Goal: Information Seeking & Learning: Find specific fact

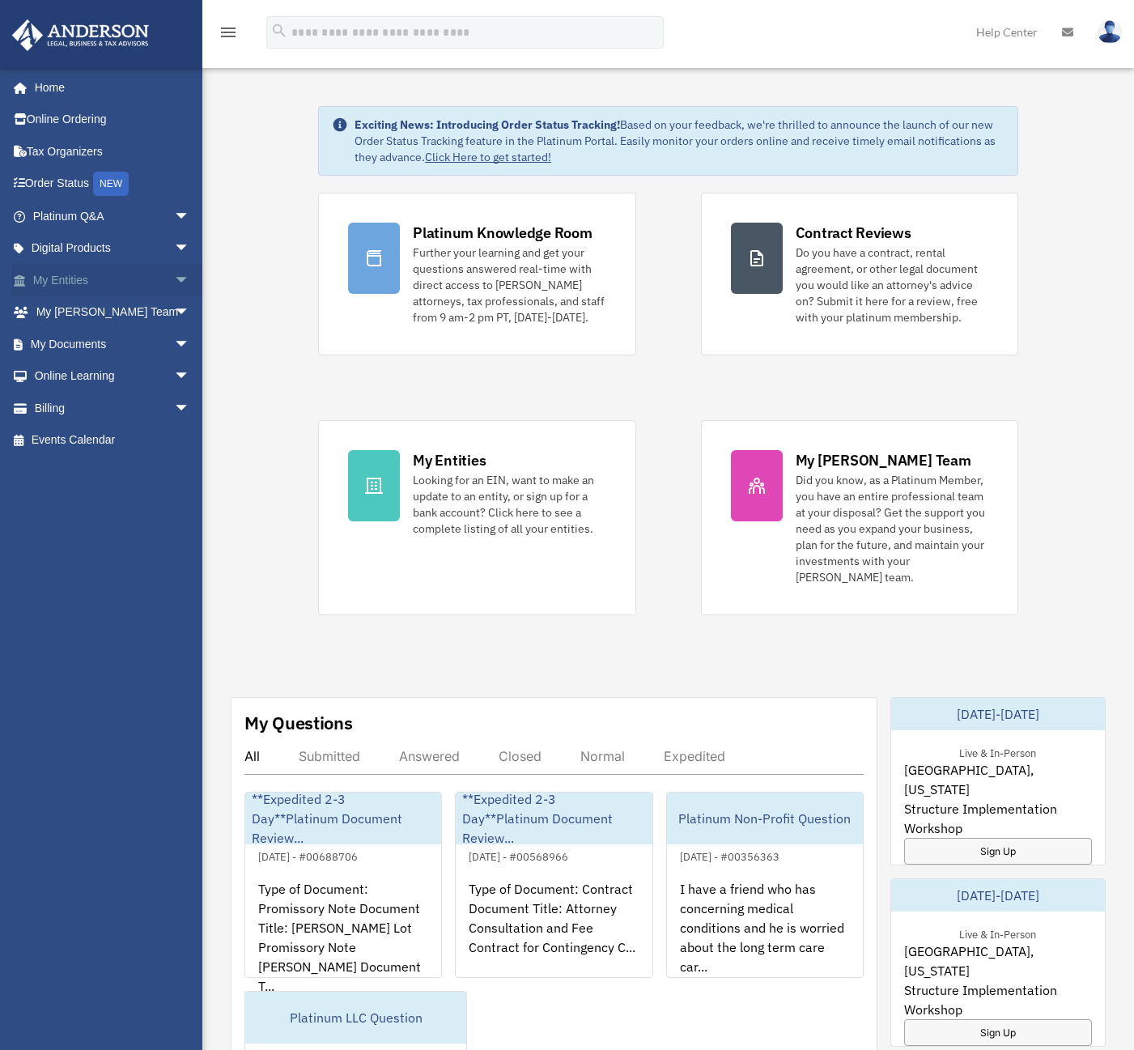
click at [174, 282] on span "arrow_drop_down" at bounding box center [190, 280] width 32 height 33
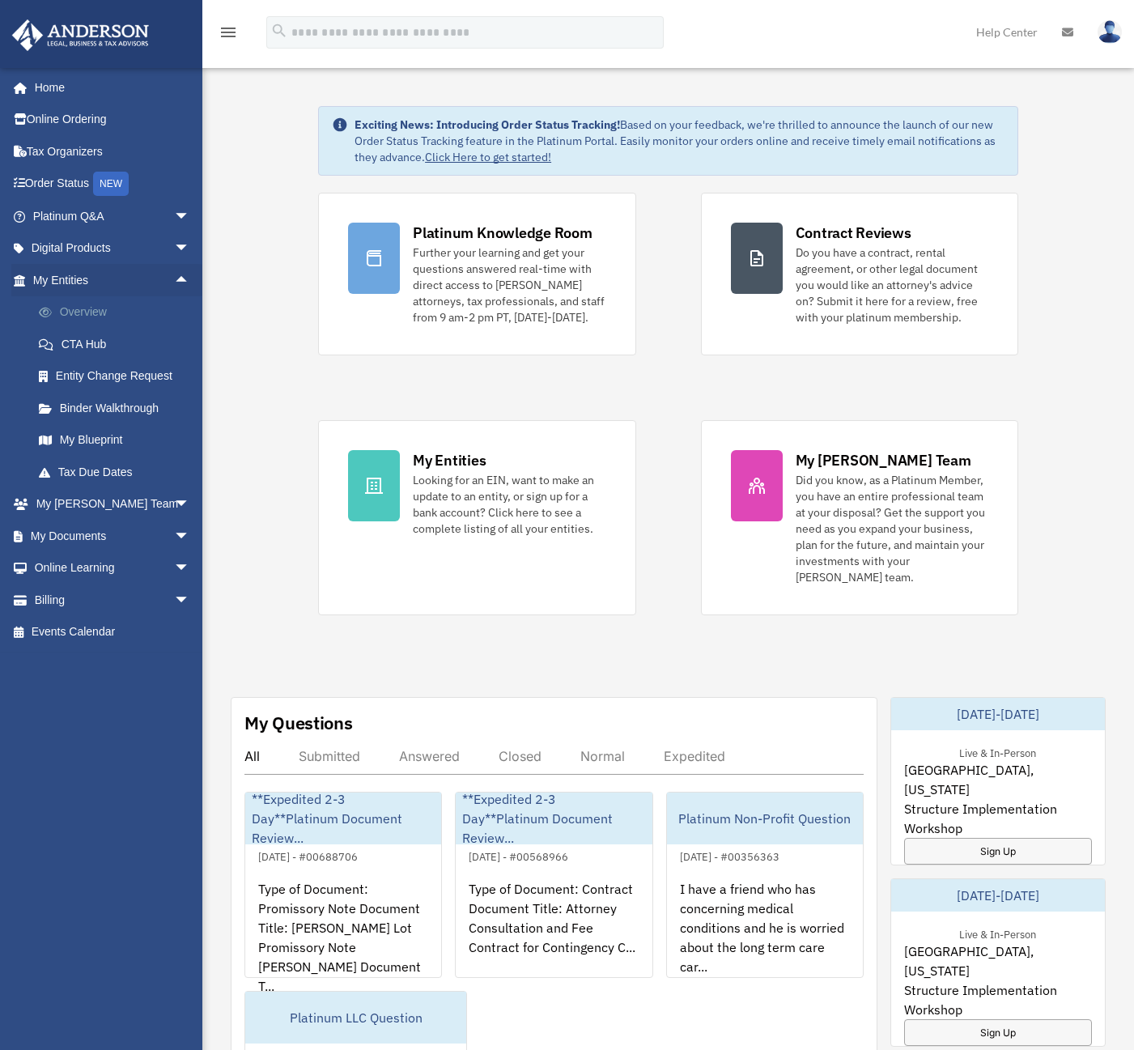
click at [87, 310] on link "Overview" at bounding box center [119, 312] width 192 height 32
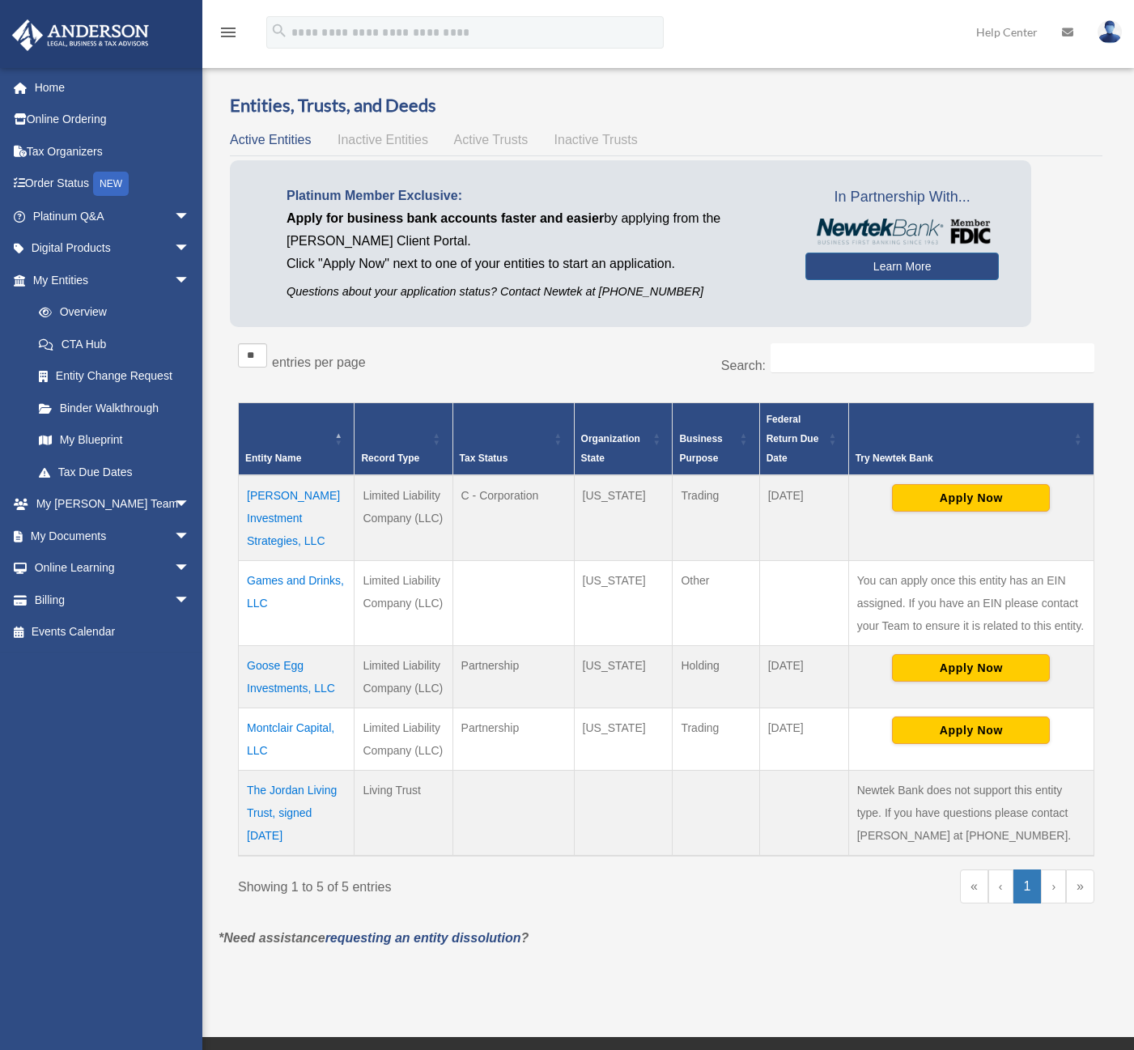
scroll to position [2, 0]
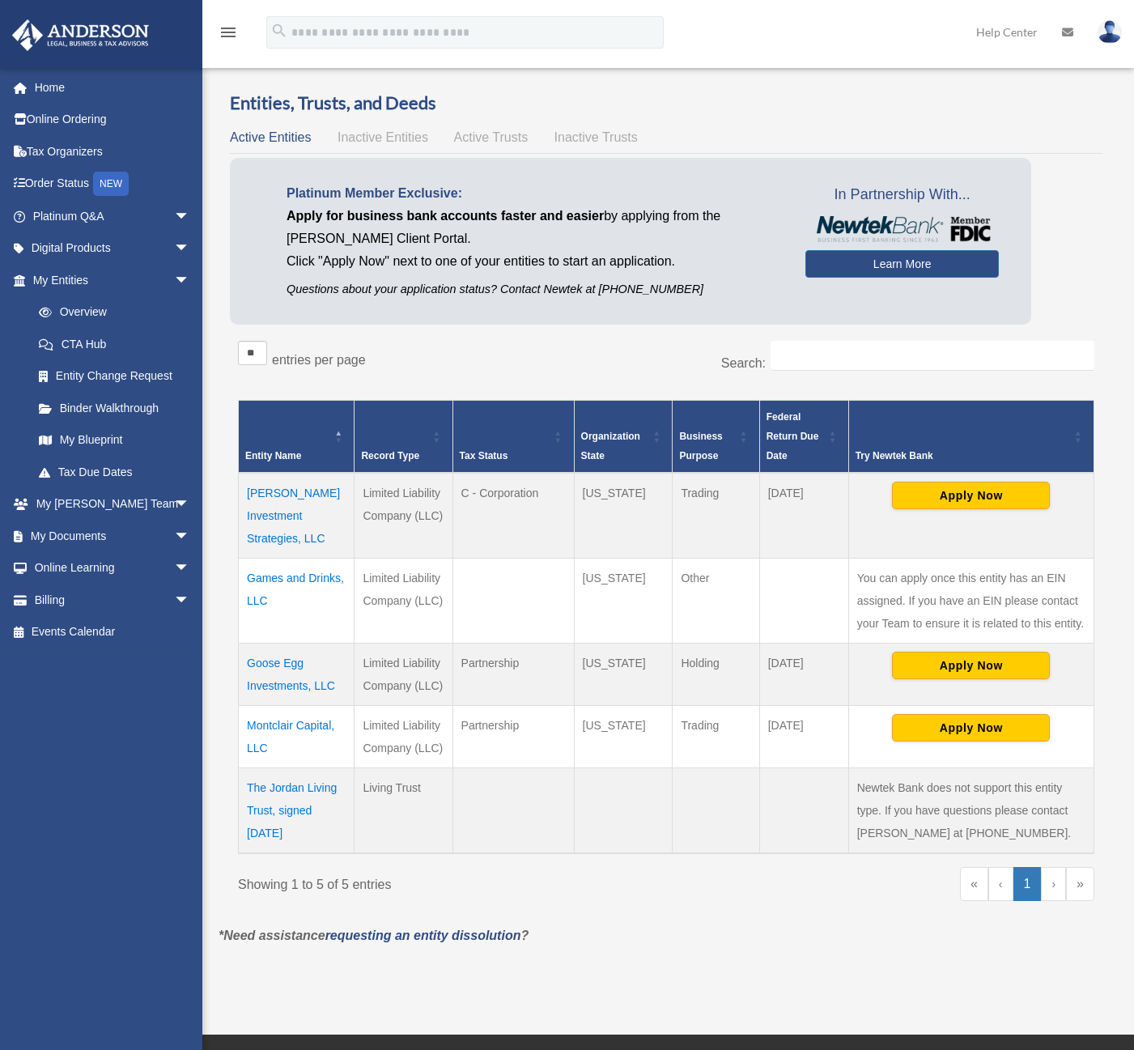
click at [275, 511] on td "Dunbar Investment Strategies, LLC" at bounding box center [297, 516] width 116 height 86
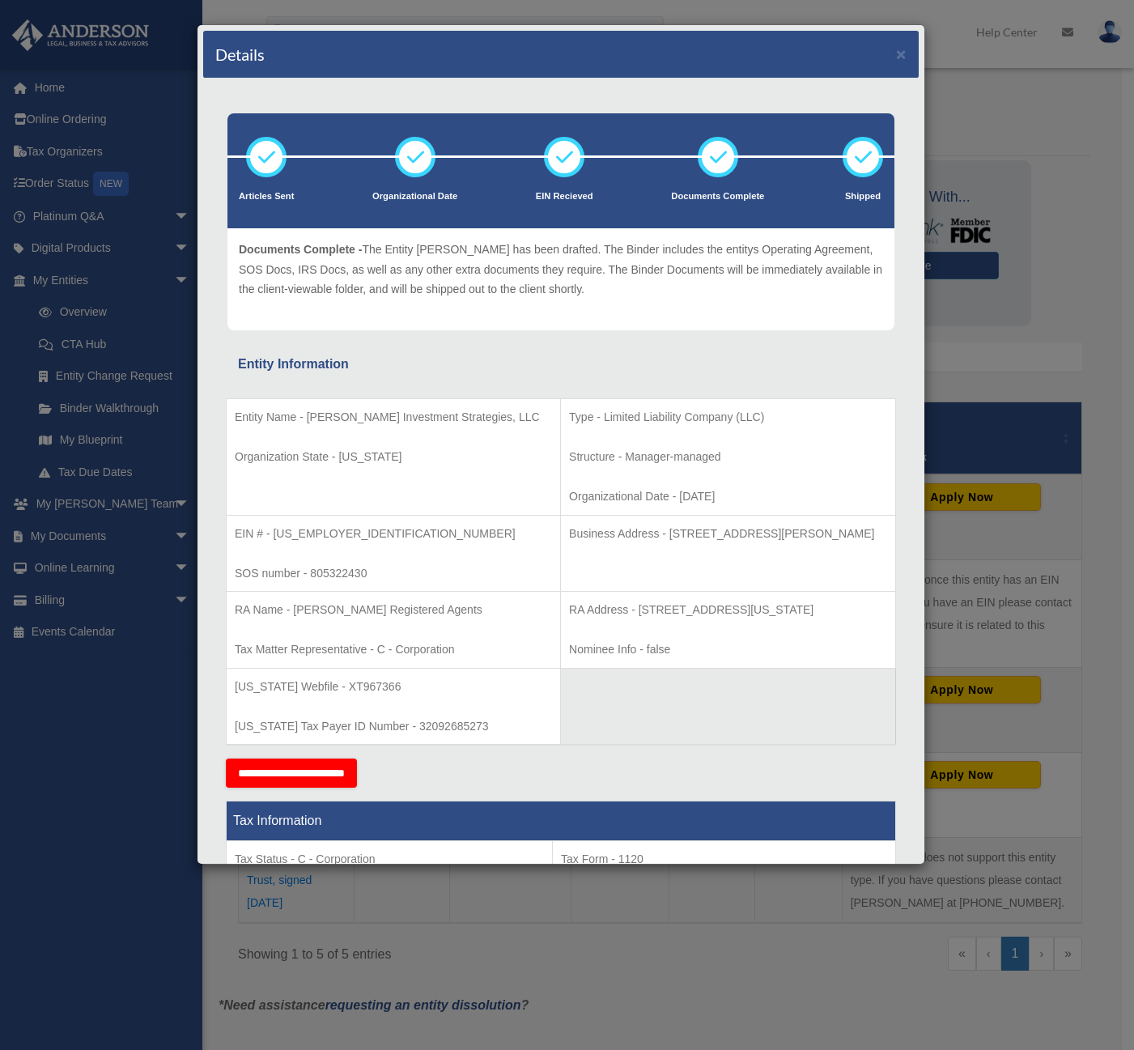
scroll to position [81, 0]
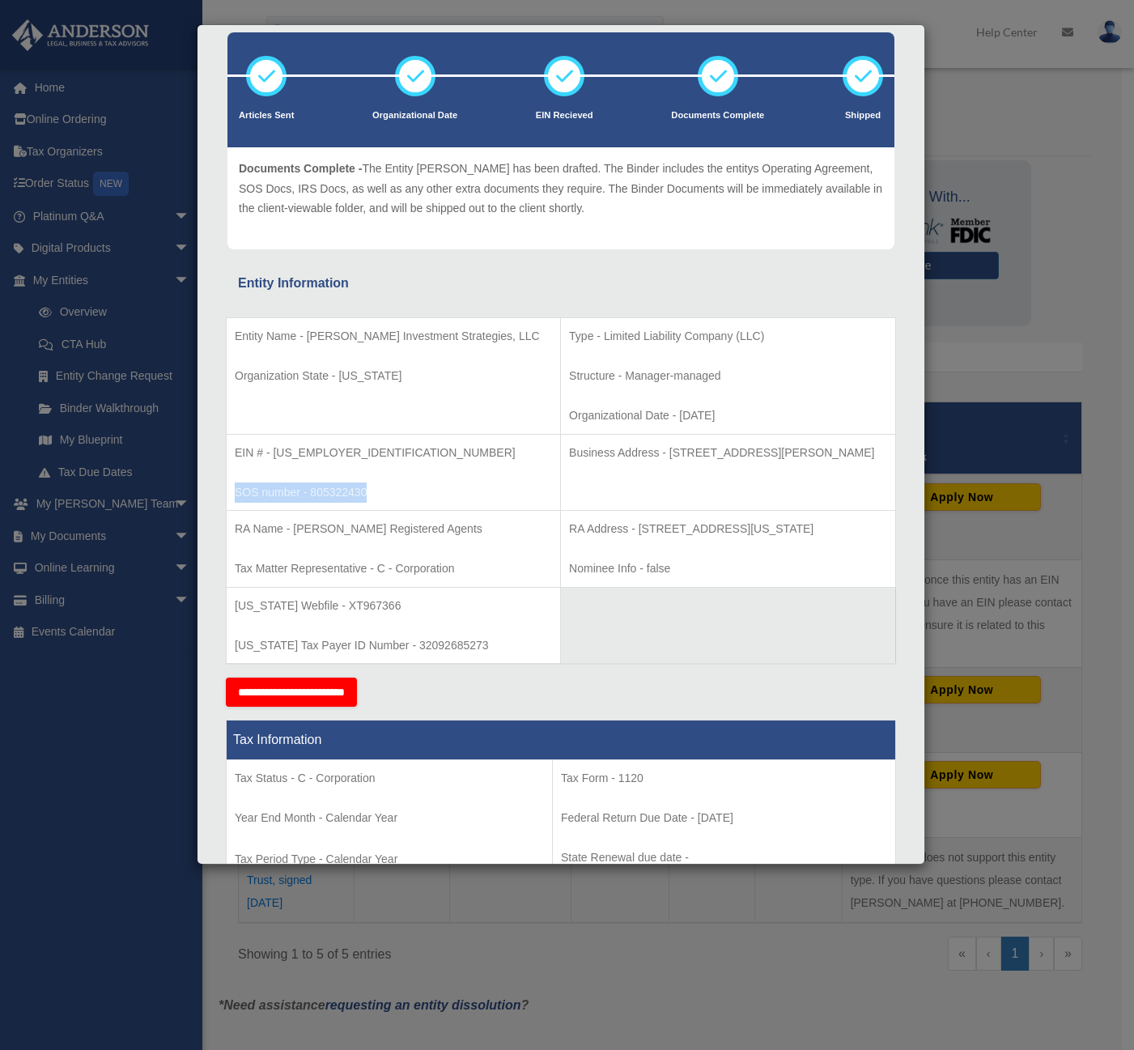
drag, startPoint x: 374, startPoint y: 494, endPoint x: 231, endPoint y: 497, distance: 143.3
click at [231, 497] on td "EIN # - 93-4822705 SOS number - 805322430" at bounding box center [394, 472] width 334 height 77
copy p "SOS number - 805322430"
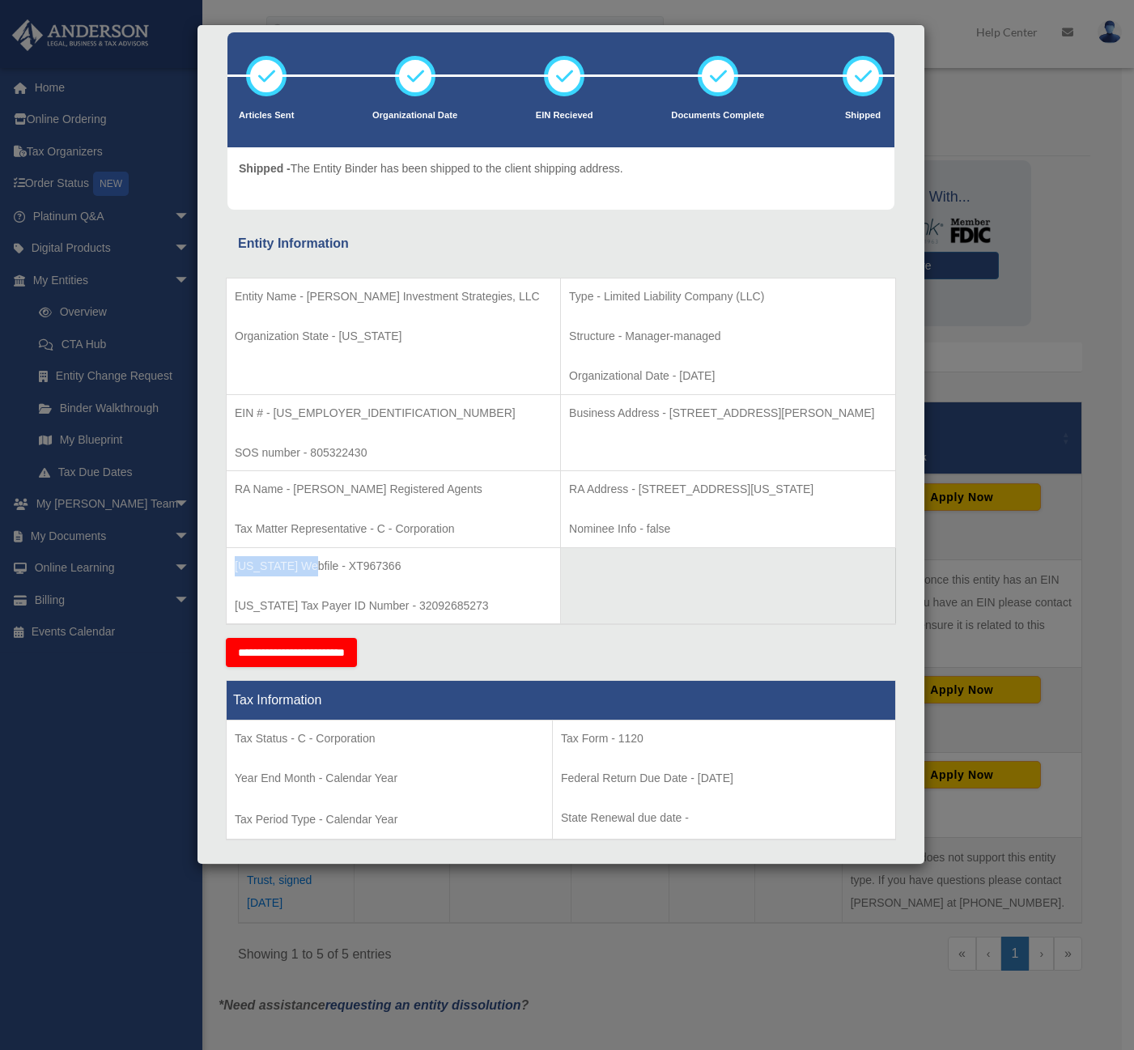
drag, startPoint x: 234, startPoint y: 566, endPoint x: 306, endPoint y: 567, distance: 72.0
click at [306, 567] on td "Texas Webfile - XT967366 Texas Tax Payer ID Number - 32092685273" at bounding box center [394, 585] width 334 height 77
copy p "Texas Webfile"
drag, startPoint x: 386, startPoint y: 571, endPoint x: 316, endPoint y: 568, distance: 70.4
click at [316, 568] on p "Texas Webfile - XT967366" at bounding box center [393, 566] width 317 height 20
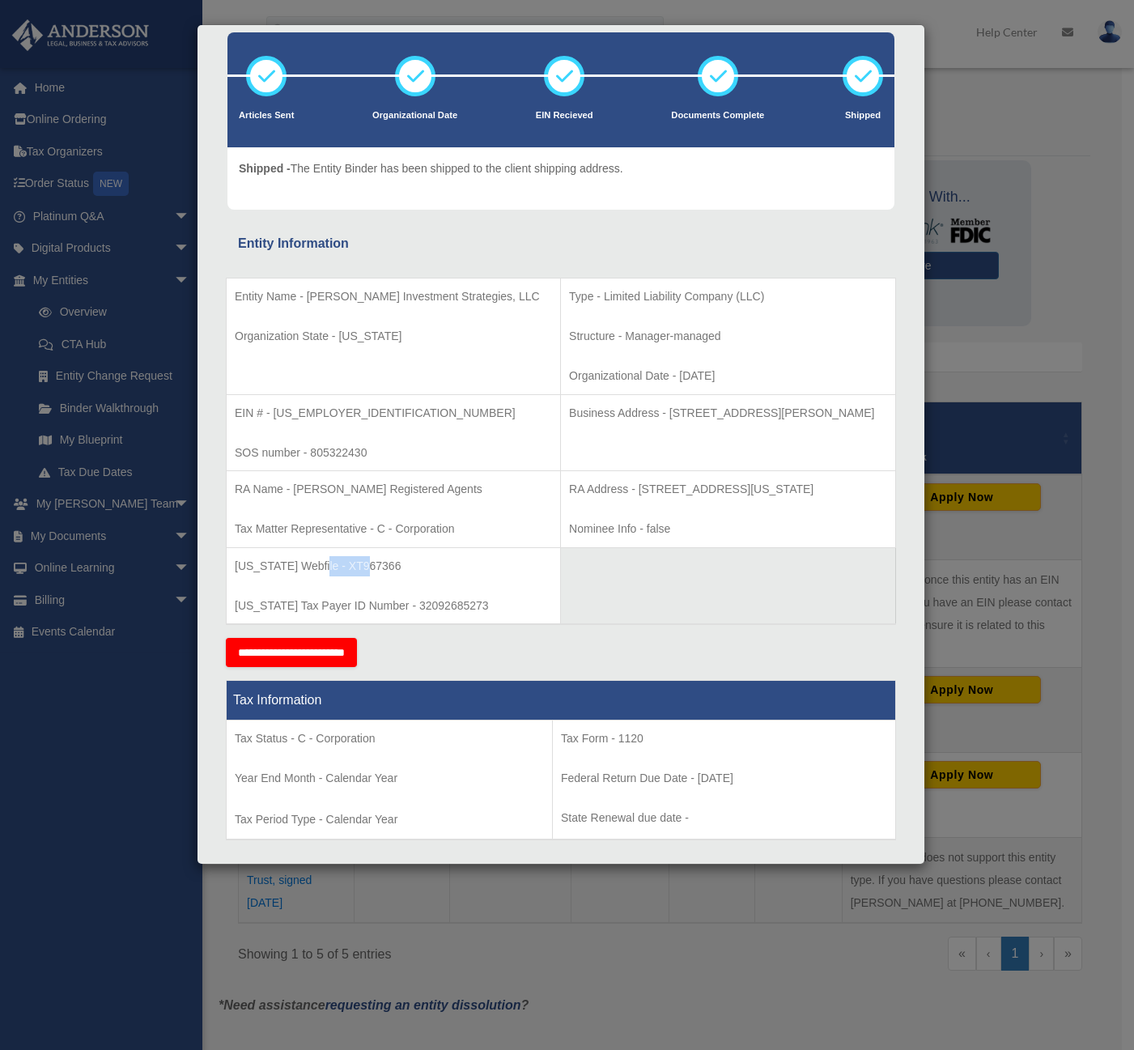
copy p "XT967366"
click at [689, 579] on table "Entity Name - Dunbar Investment Strategies, LLC Organization State - Texas Type…" at bounding box center [561, 451] width 670 height 347
drag, startPoint x: 336, startPoint y: 415, endPoint x: 273, endPoint y: 418, distance: 63.2
click at [273, 418] on p "EIN # - 93-4822705" at bounding box center [393, 413] width 317 height 20
copy p "93-4822705"
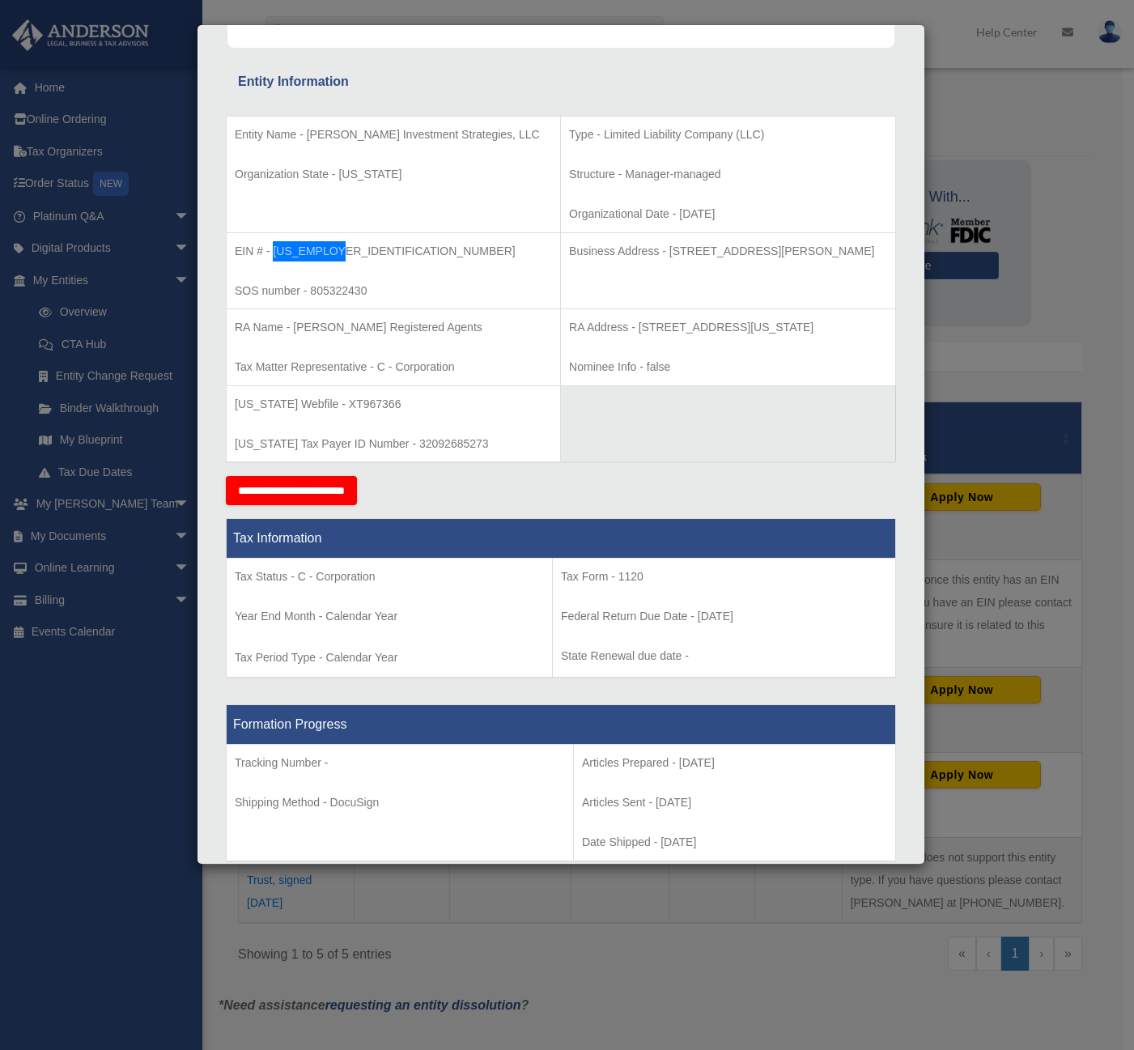
scroll to position [0, 0]
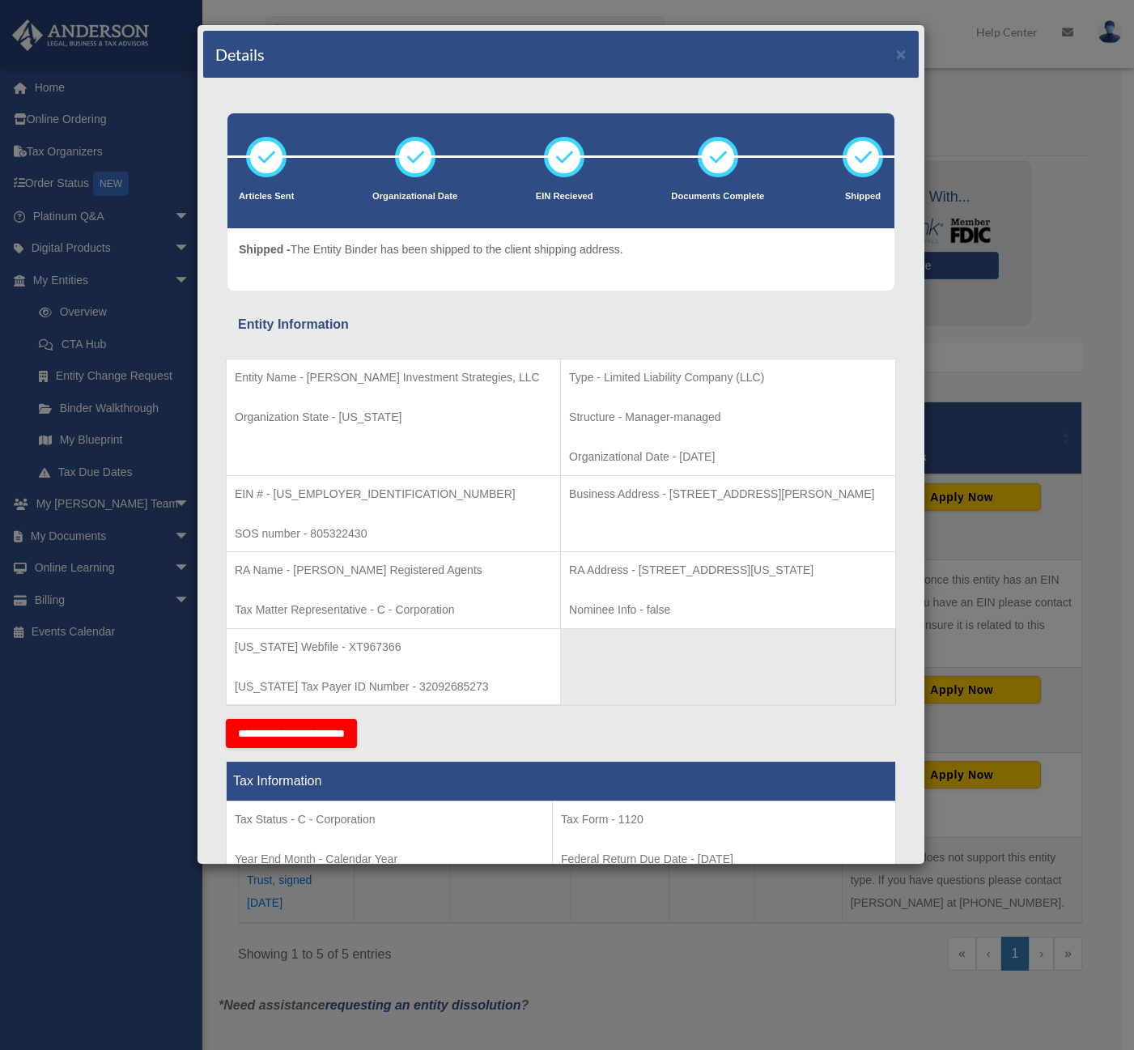
click at [1071, 311] on div "Details × Articles Sent Organizational Date" at bounding box center [567, 525] width 1134 height 1050
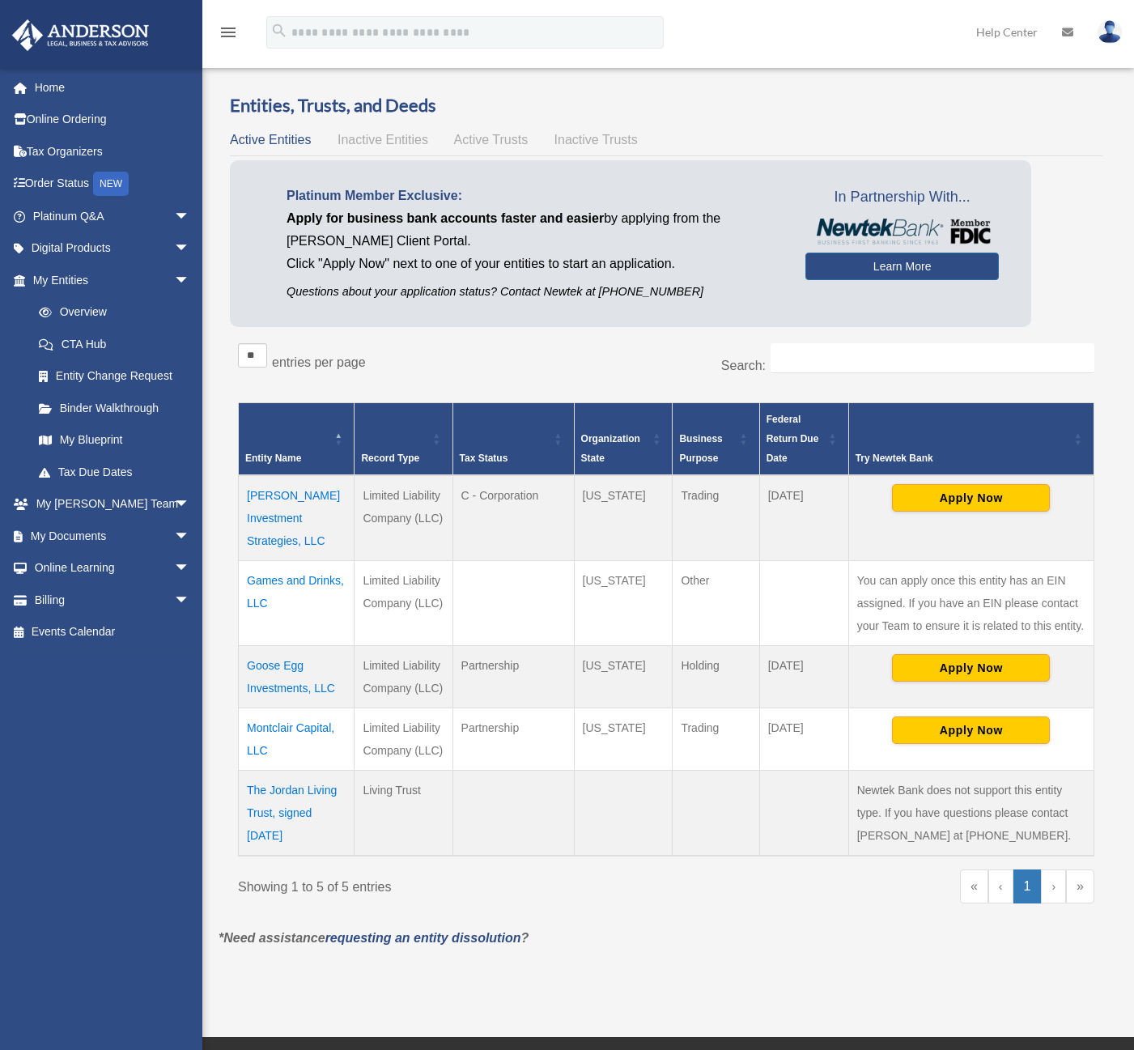
click at [294, 708] on td "Montclair Capital, LLC" at bounding box center [297, 739] width 116 height 62
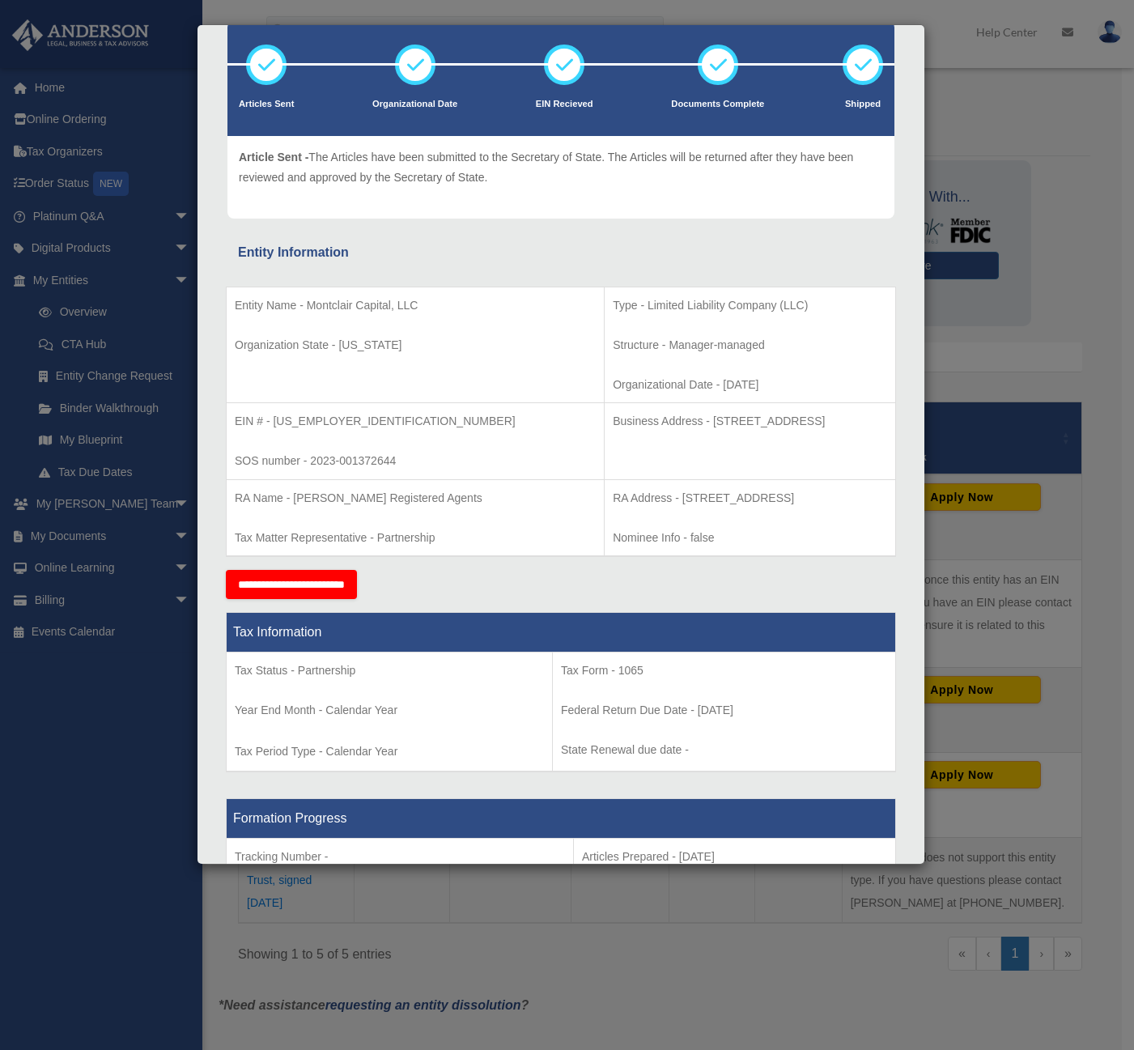
scroll to position [81, 0]
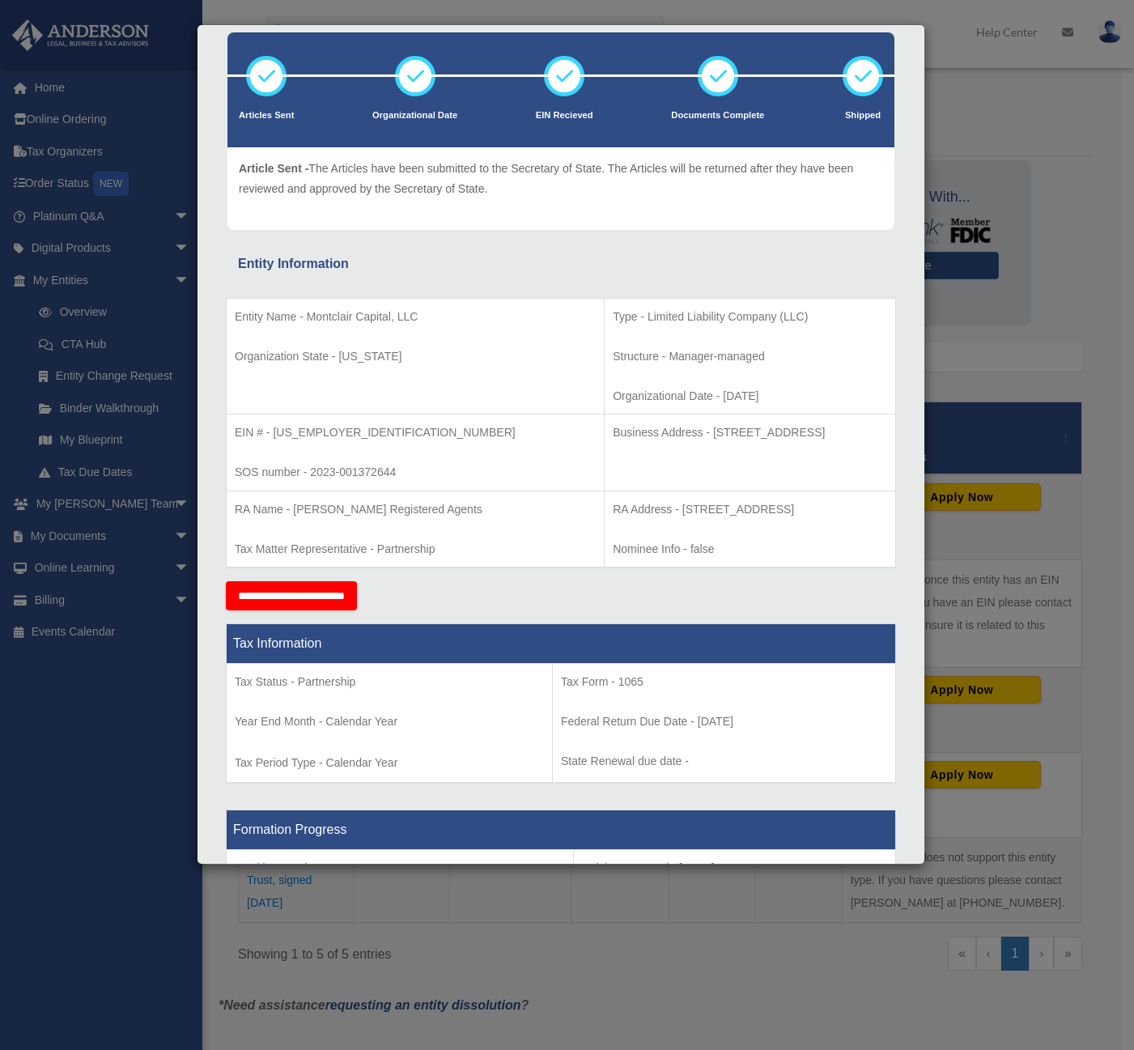
click at [1058, 610] on div "Details × Articles Sent Organizational Date" at bounding box center [567, 525] width 1134 height 1050
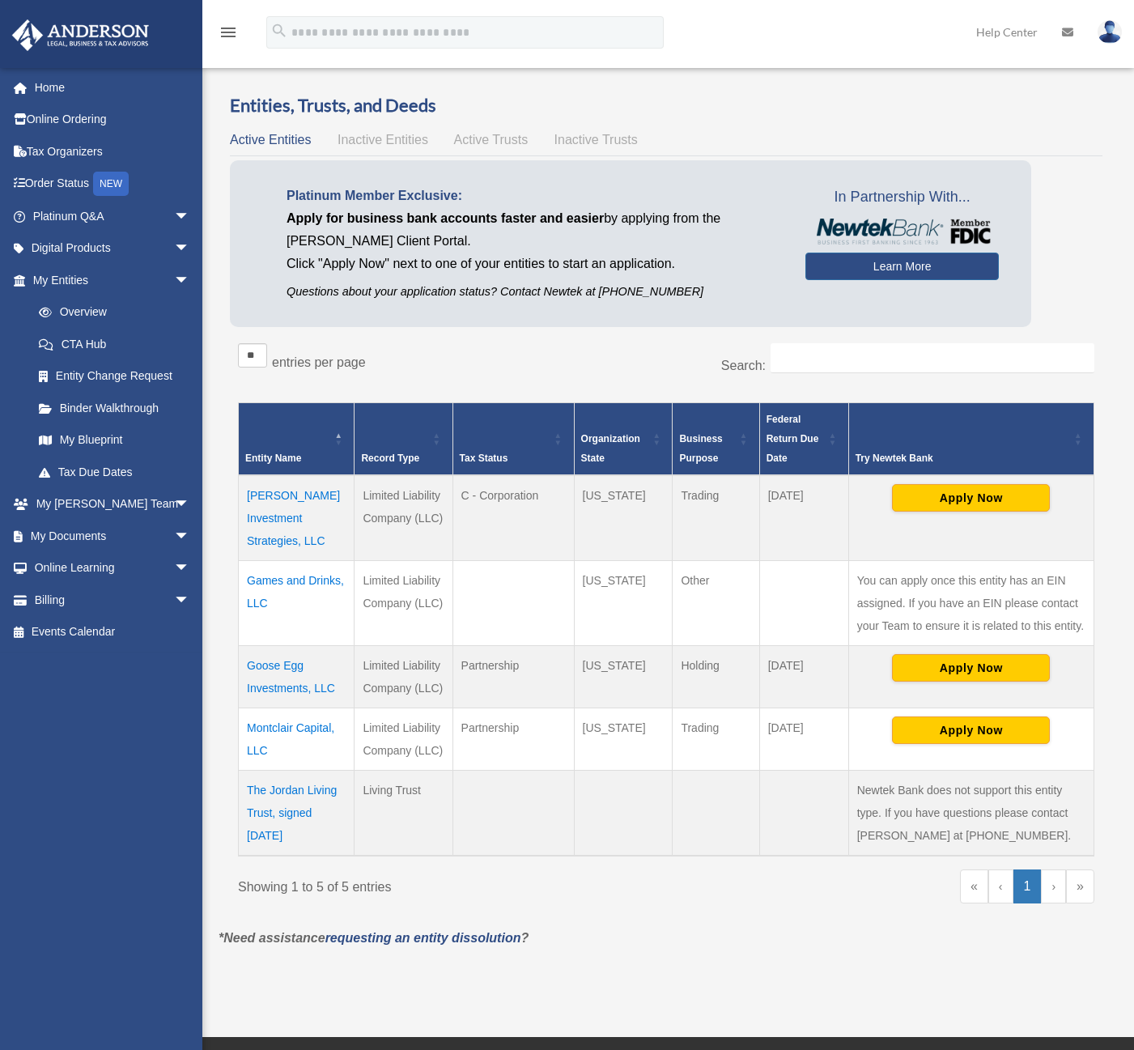
click at [258, 708] on td "Montclair Capital, LLC" at bounding box center [297, 739] width 116 height 62
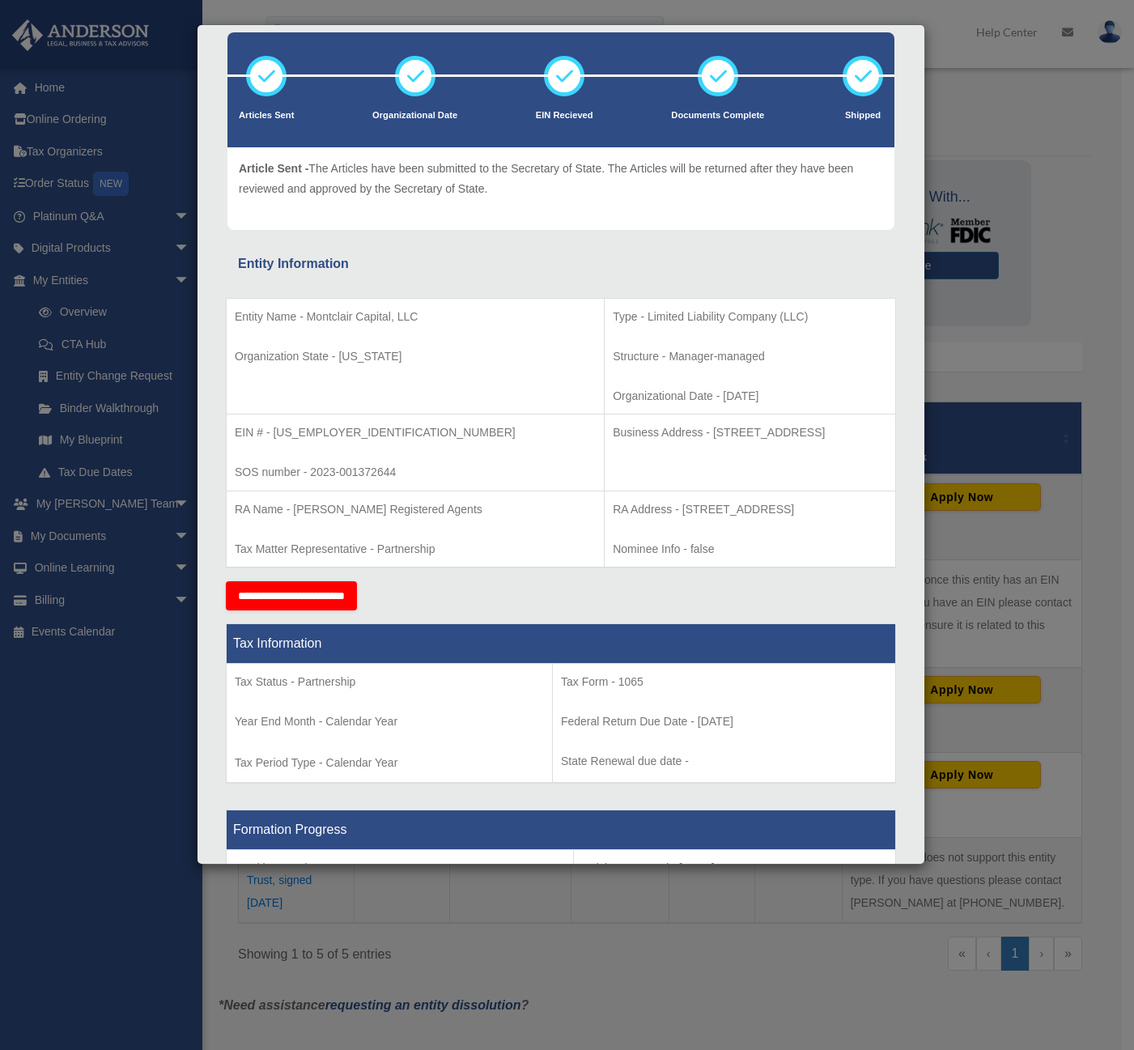
scroll to position [0, 0]
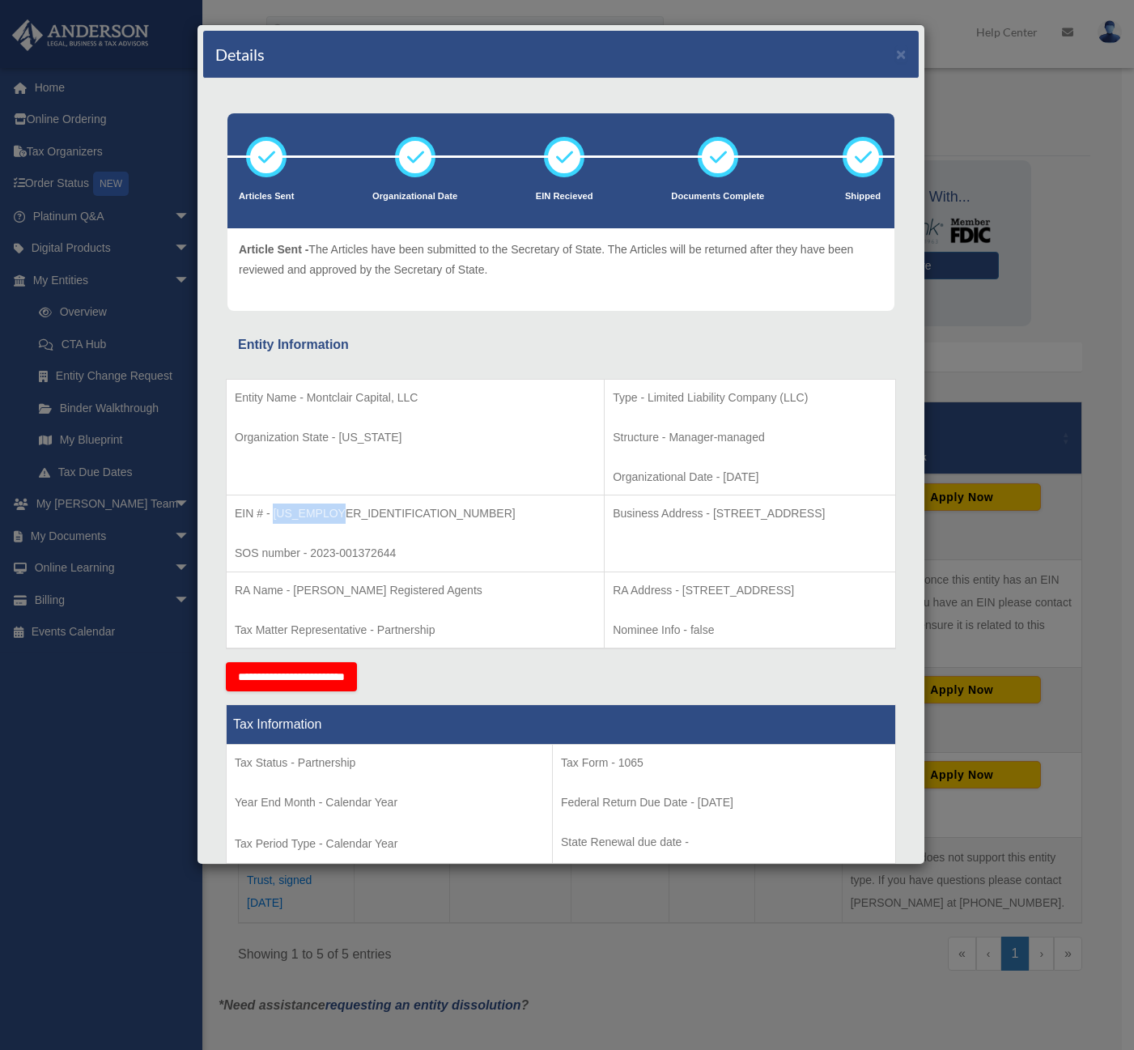
drag, startPoint x: 339, startPoint y: 515, endPoint x: 272, endPoint y: 519, distance: 67.3
click at [272, 519] on p "EIN # - 93-4764154" at bounding box center [415, 513] width 361 height 20
copy p "93-4764154"
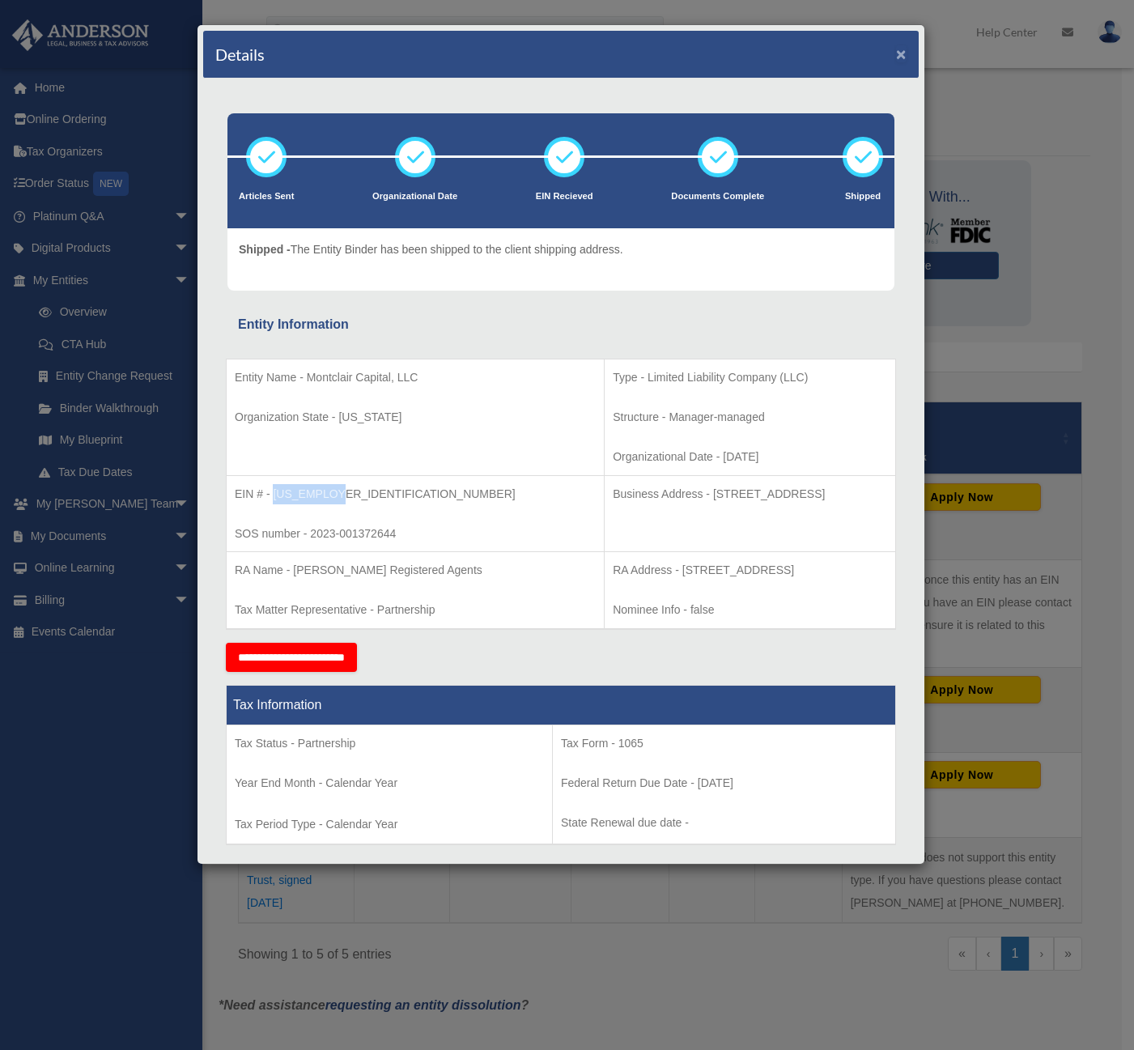
click at [896, 59] on button "×" at bounding box center [901, 53] width 11 height 17
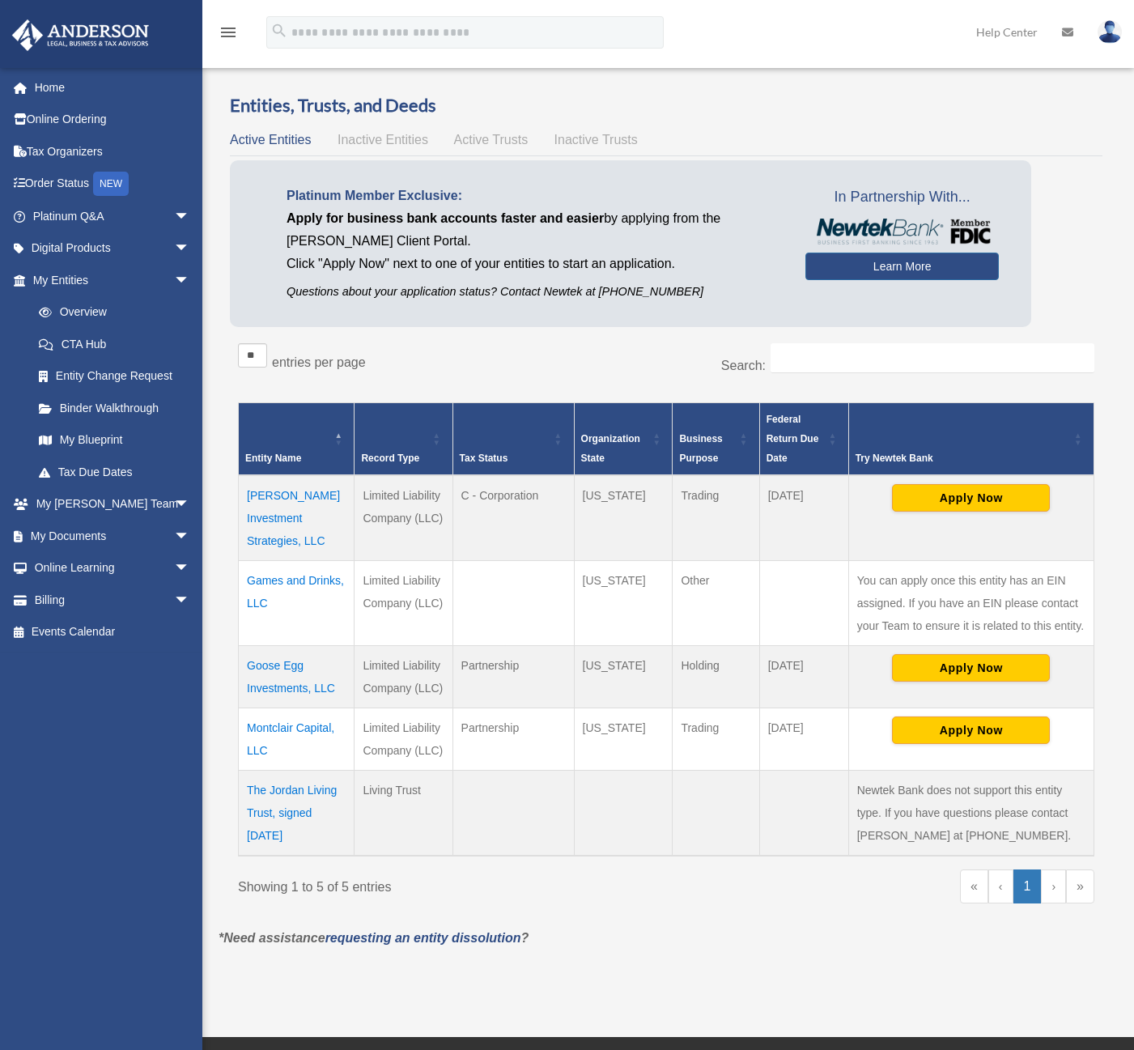
click at [283, 665] on td "Goose Egg Investments, LLC" at bounding box center [297, 677] width 116 height 62
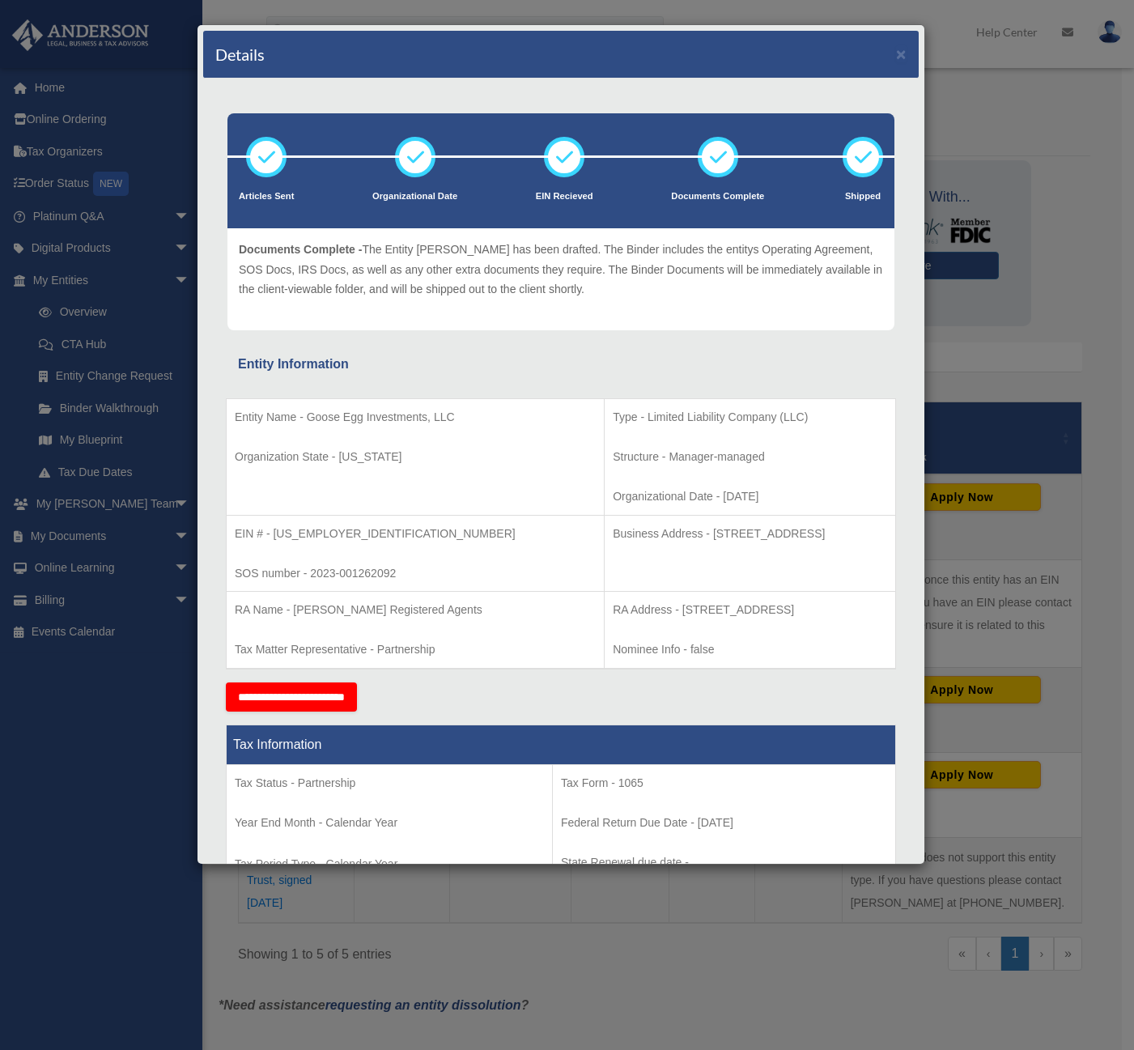
click at [125, 721] on div "Details × Articles Sent Organizational Date" at bounding box center [567, 525] width 1134 height 1050
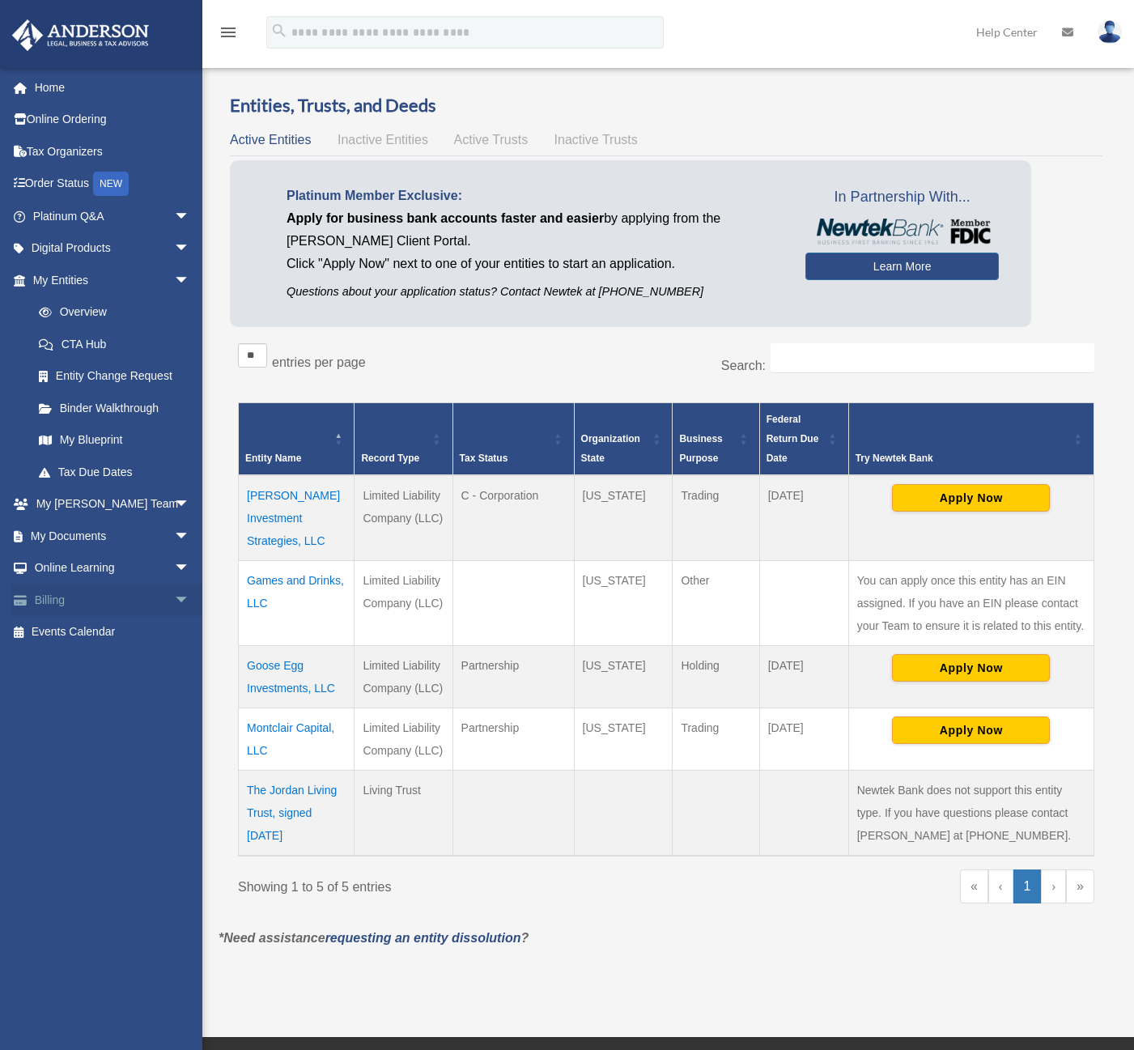
click at [174, 600] on span "arrow_drop_down" at bounding box center [190, 599] width 32 height 33
click at [143, 664] on link "Past Invoices" at bounding box center [119, 664] width 192 height 32
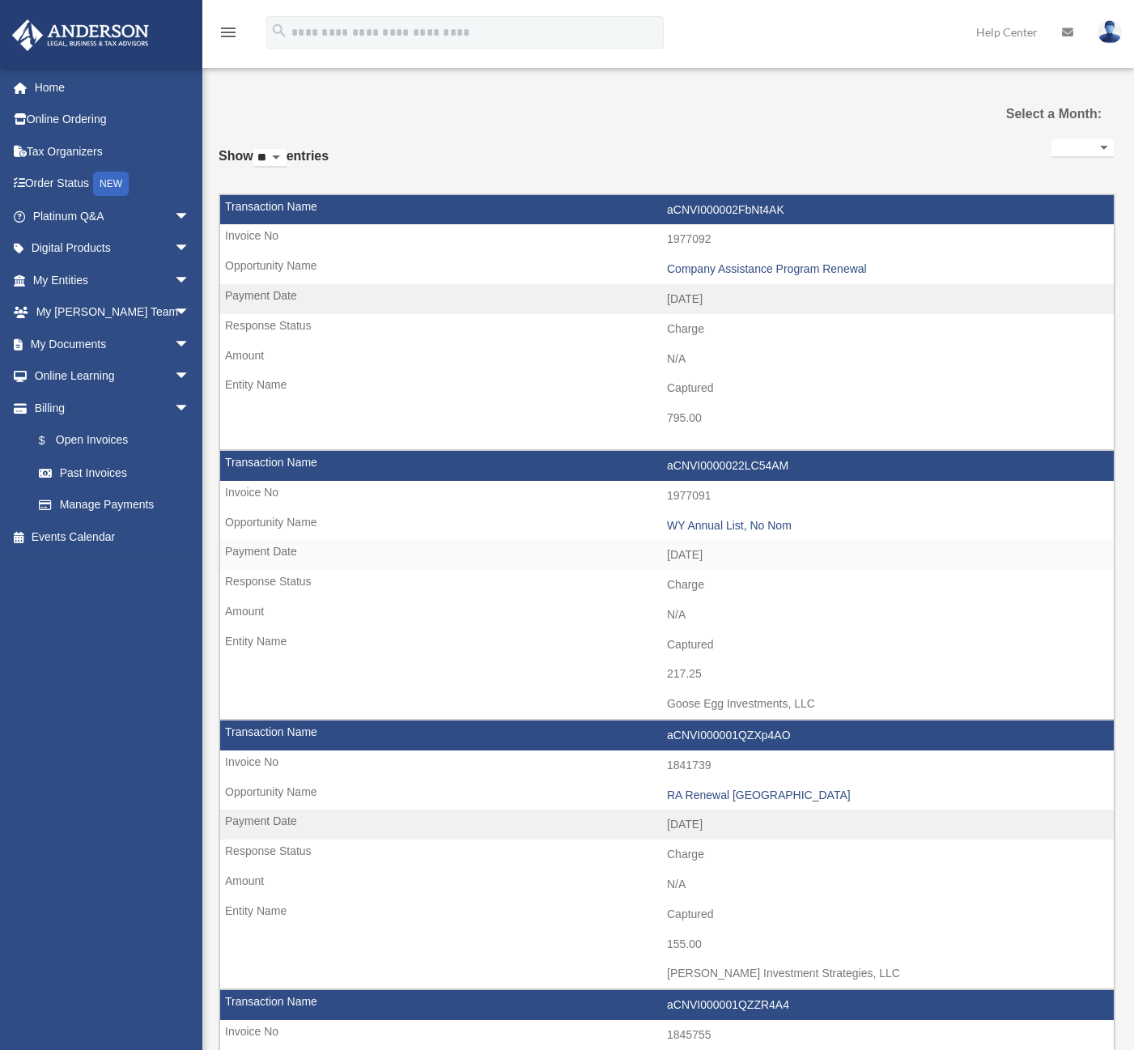
select select
click at [286, 160] on select "** ** ** ***" at bounding box center [269, 158] width 33 height 19
select select "**"
click at [257, 149] on select "** ** ** ***" at bounding box center [269, 158] width 33 height 19
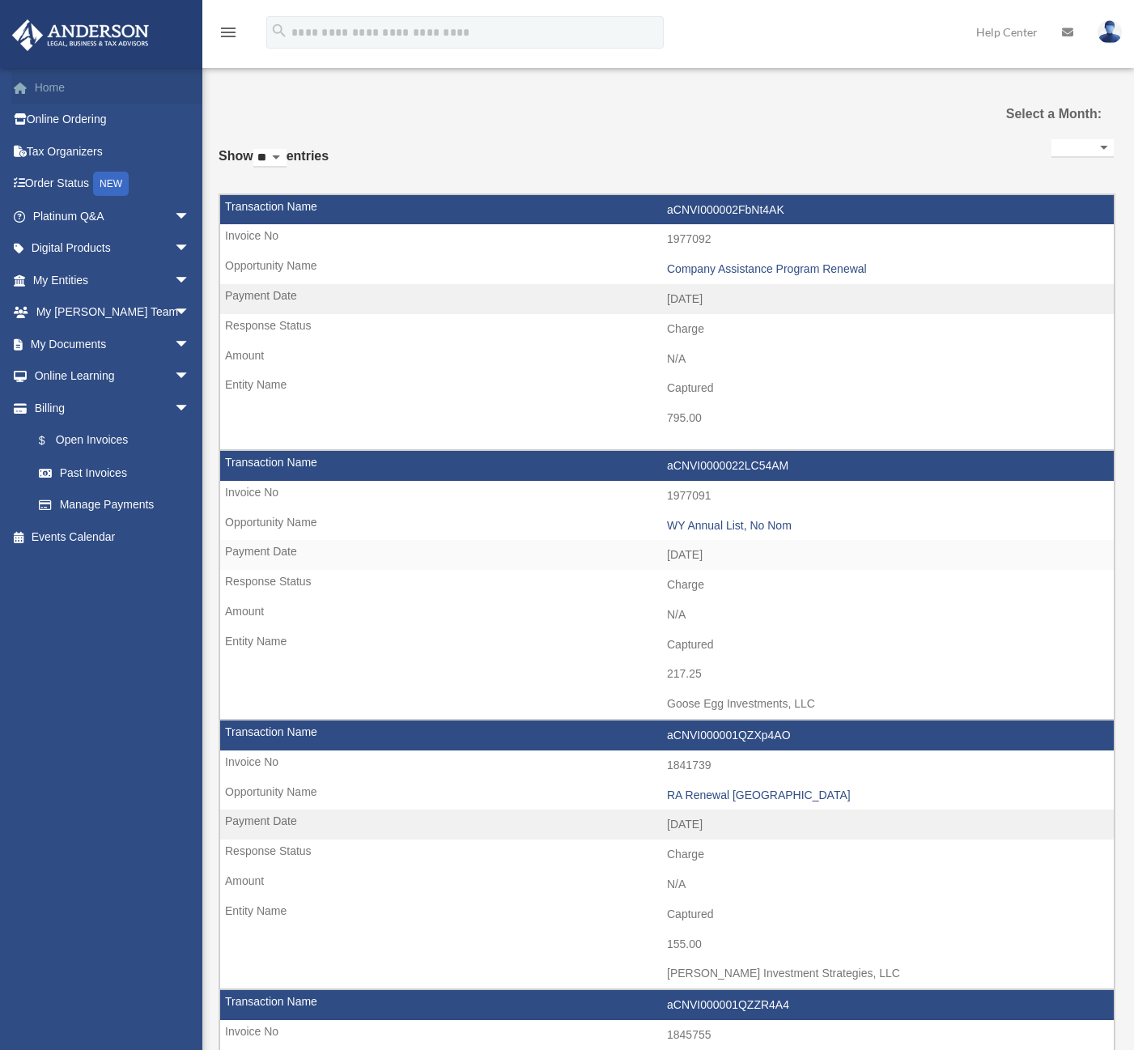
click at [46, 96] on link "Home" at bounding box center [112, 87] width 203 height 32
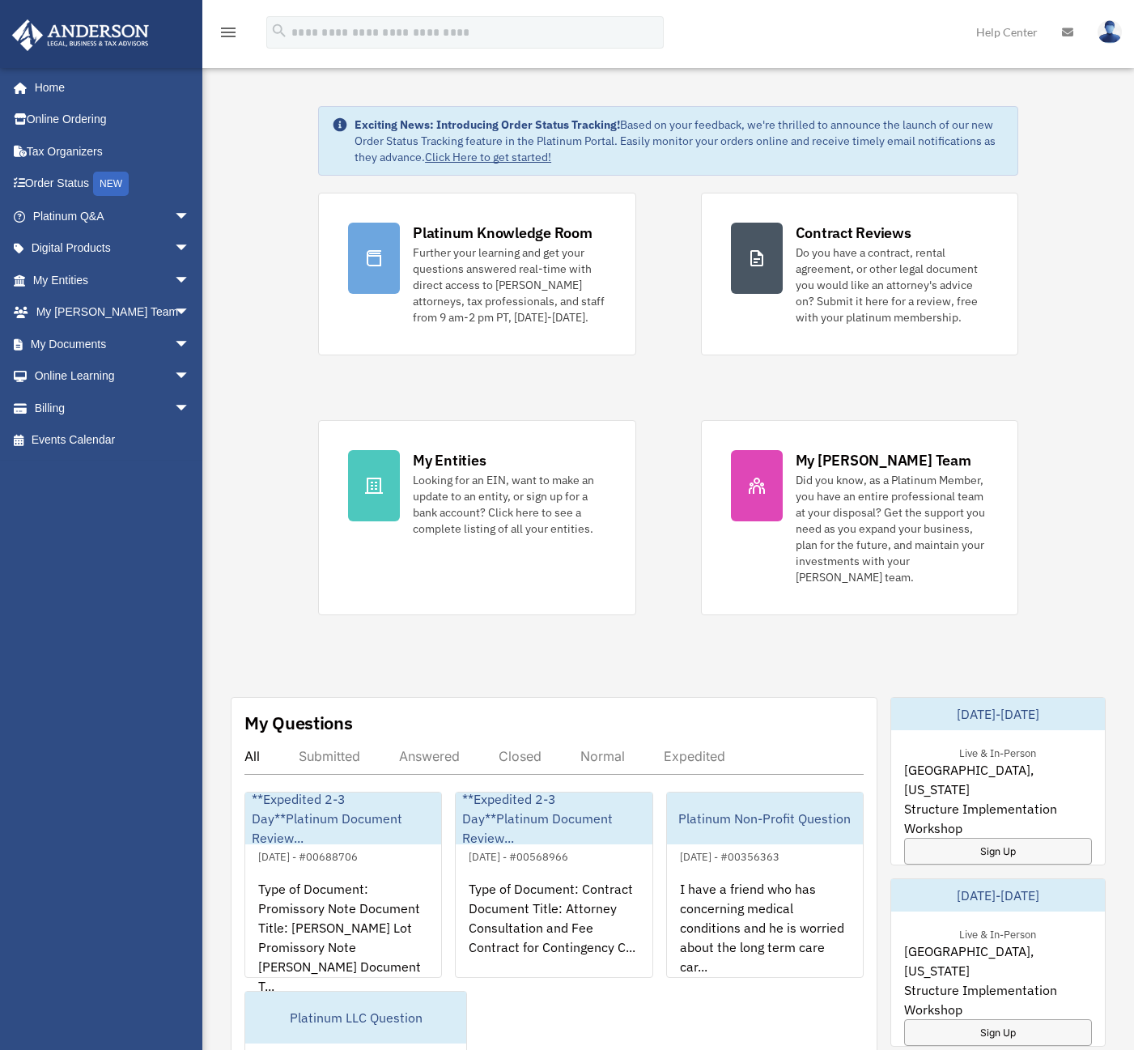
click at [1099, 35] on img at bounding box center [1109, 31] width 24 height 23
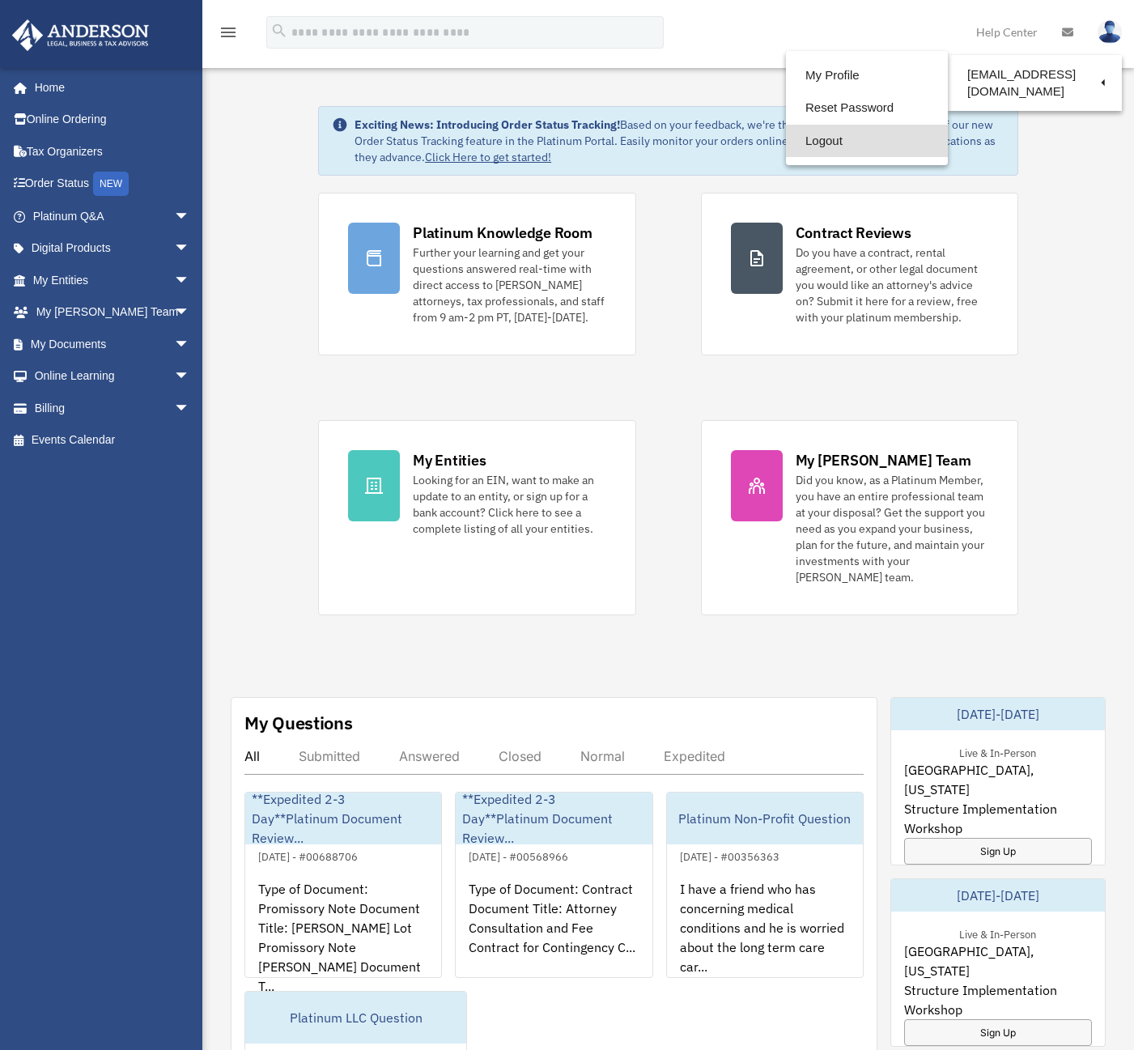
click at [809, 146] on link "Logout" at bounding box center [867, 141] width 162 height 33
